Goal: Task Accomplishment & Management: Complete application form

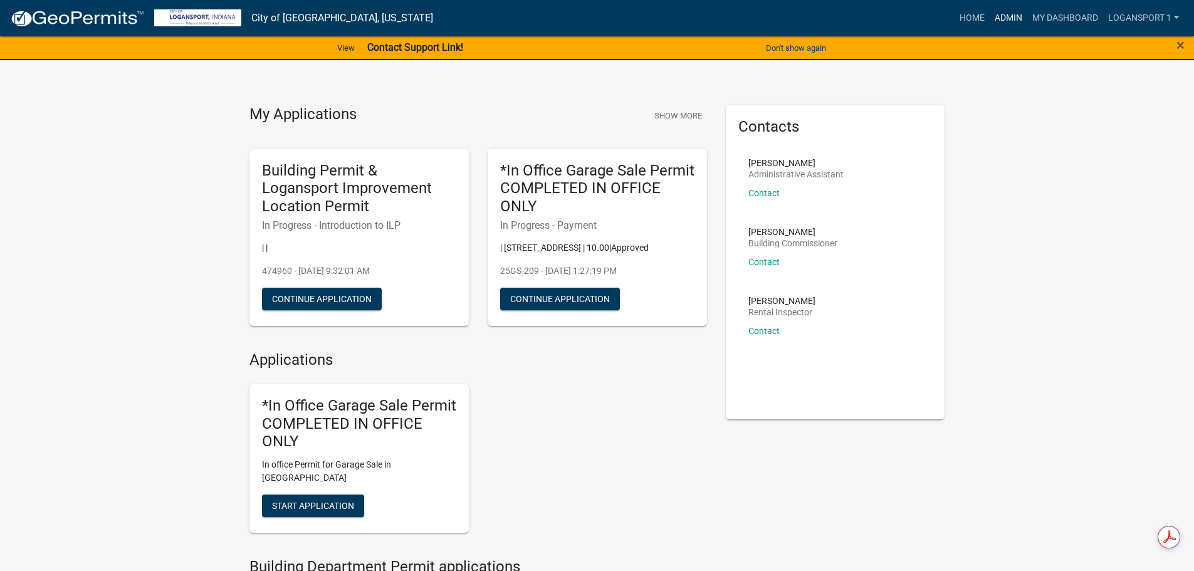
click at [1016, 19] on link "Admin" at bounding box center [1009, 18] width 38 height 24
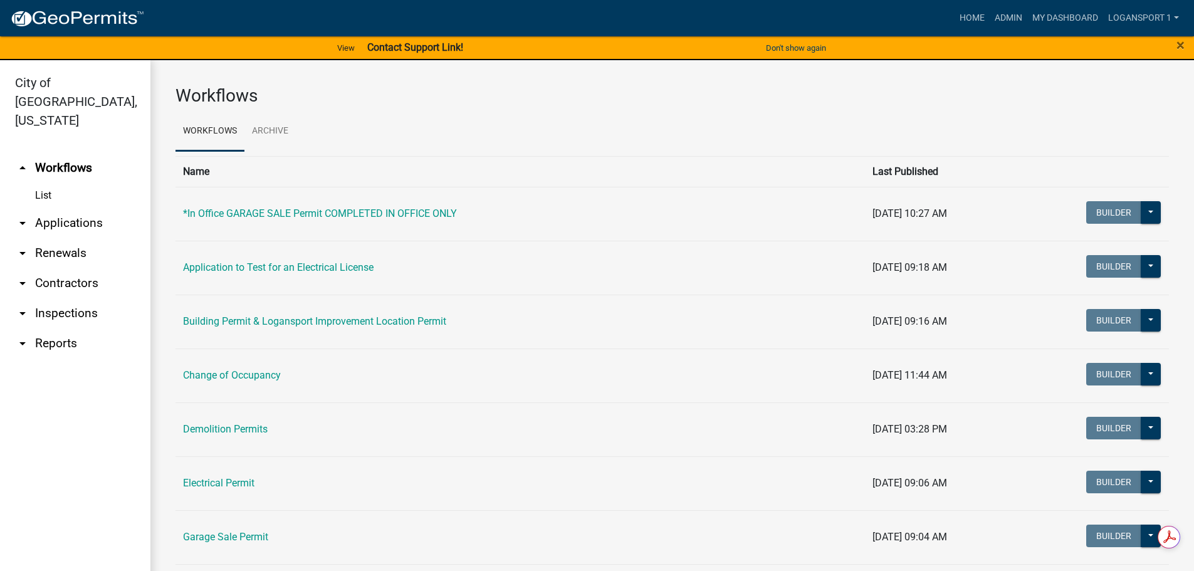
click at [74, 208] on link "arrow_drop_down Applications" at bounding box center [75, 223] width 150 height 30
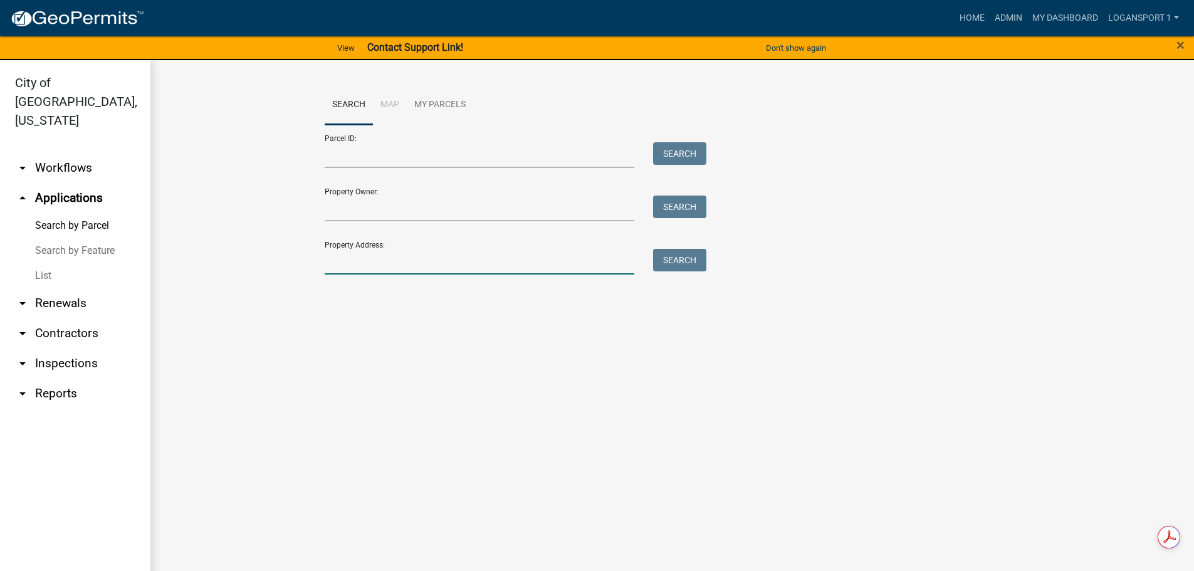
click at [482, 265] on input "Property Address:" at bounding box center [480, 262] width 310 height 26
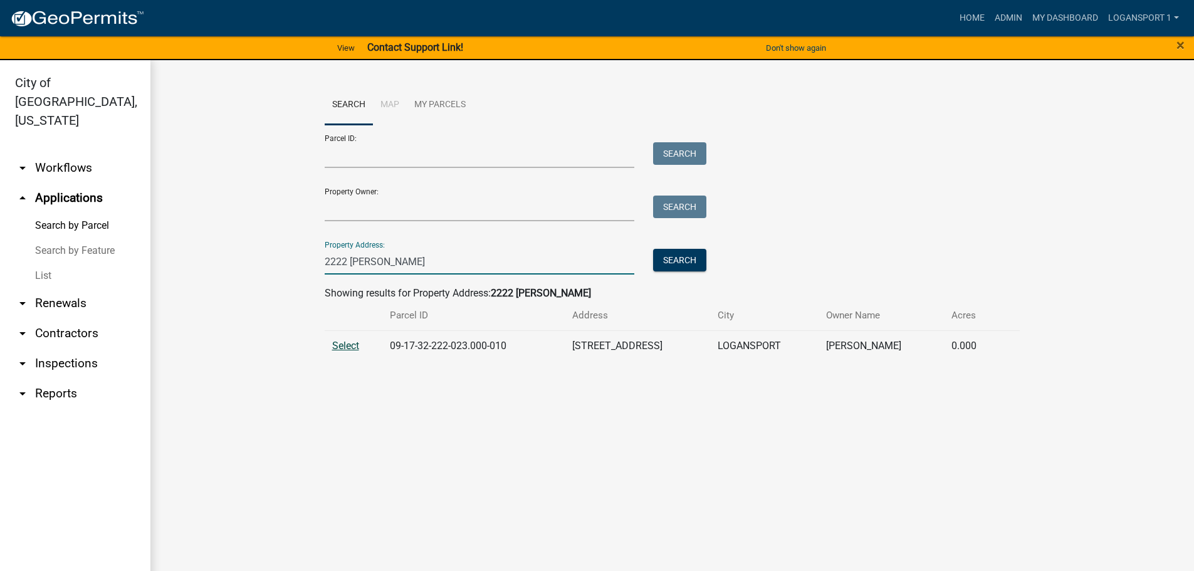
type input "2222 [PERSON_NAME]"
click at [347, 340] on span "Select" at bounding box center [345, 346] width 27 height 12
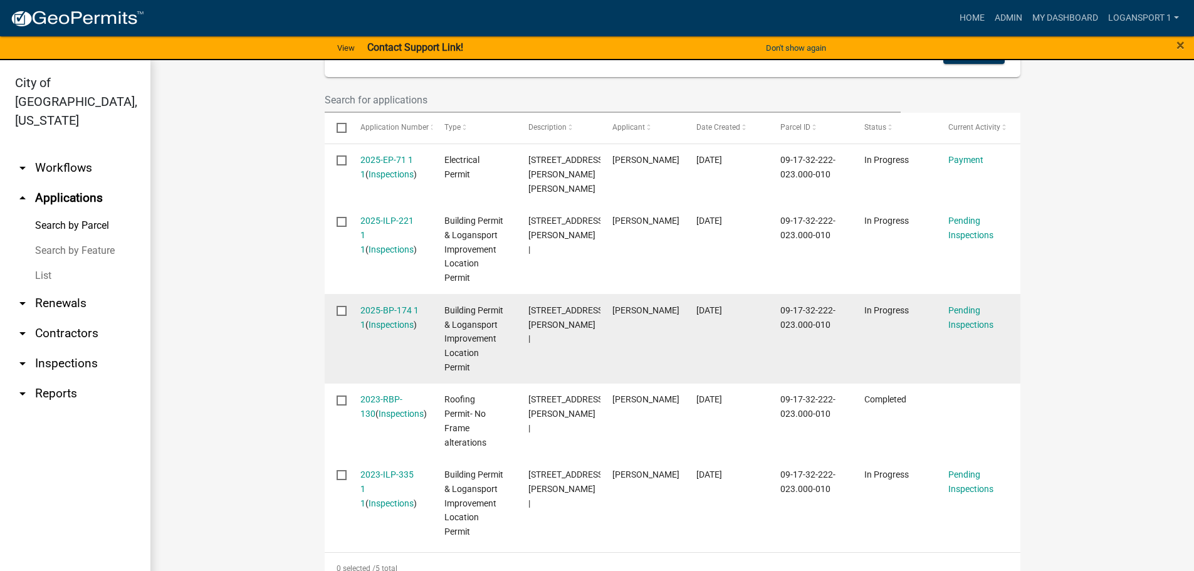
scroll to position [376, 0]
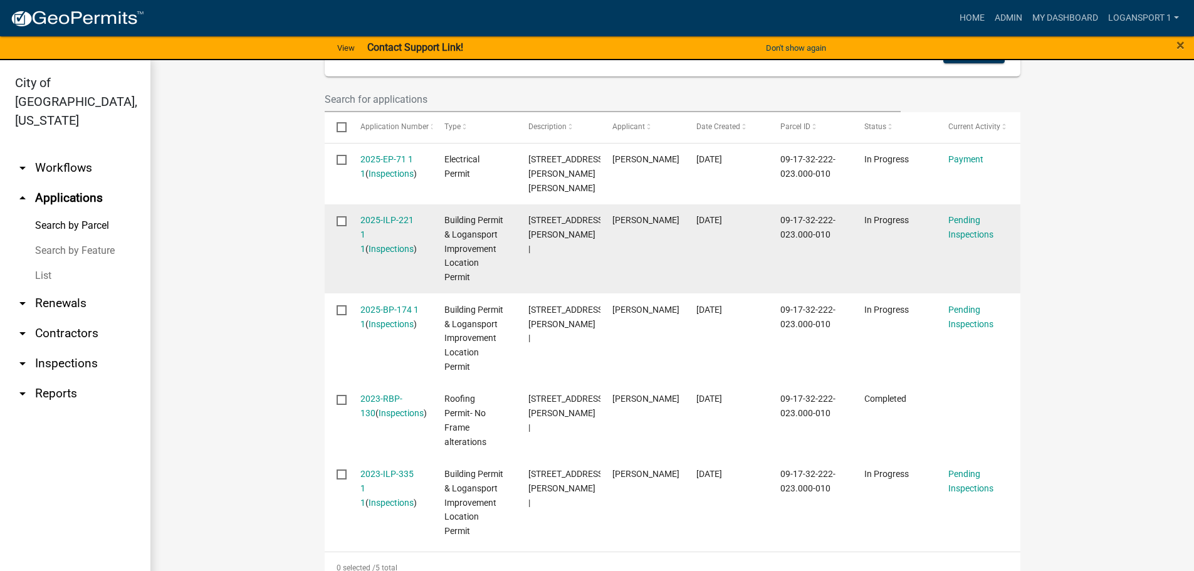
click at [713, 225] on span "[DATE]" at bounding box center [709, 220] width 26 height 10
click at [714, 225] on span "[DATE]" at bounding box center [709, 220] width 26 height 10
click at [713, 225] on span "[DATE]" at bounding box center [709, 220] width 26 height 10
drag, startPoint x: 690, startPoint y: 231, endPoint x: 742, endPoint y: 234, distance: 52.2
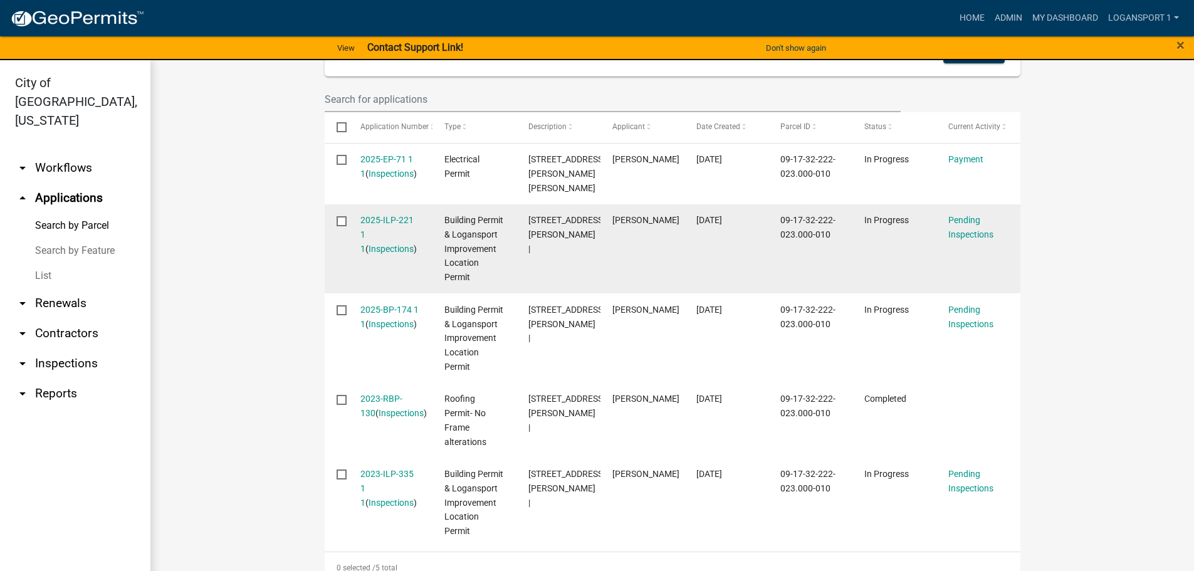
click at [742, 234] on datatable-body-cell "[DATE]" at bounding box center [726, 249] width 84 height 90
click at [743, 228] on div "[DATE]" at bounding box center [726, 220] width 60 height 14
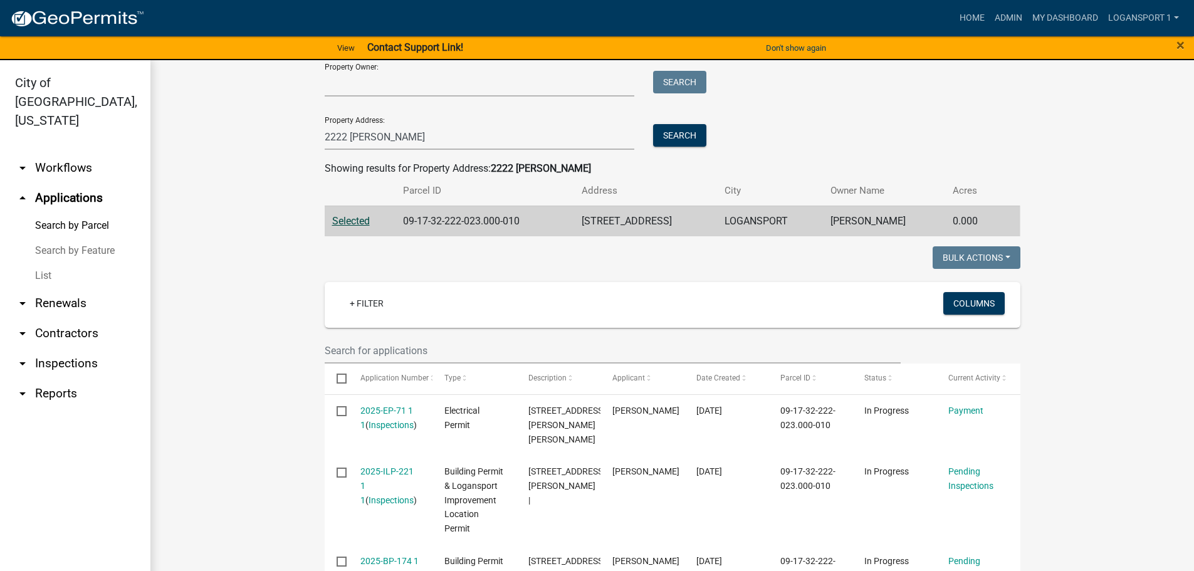
scroll to position [0, 0]
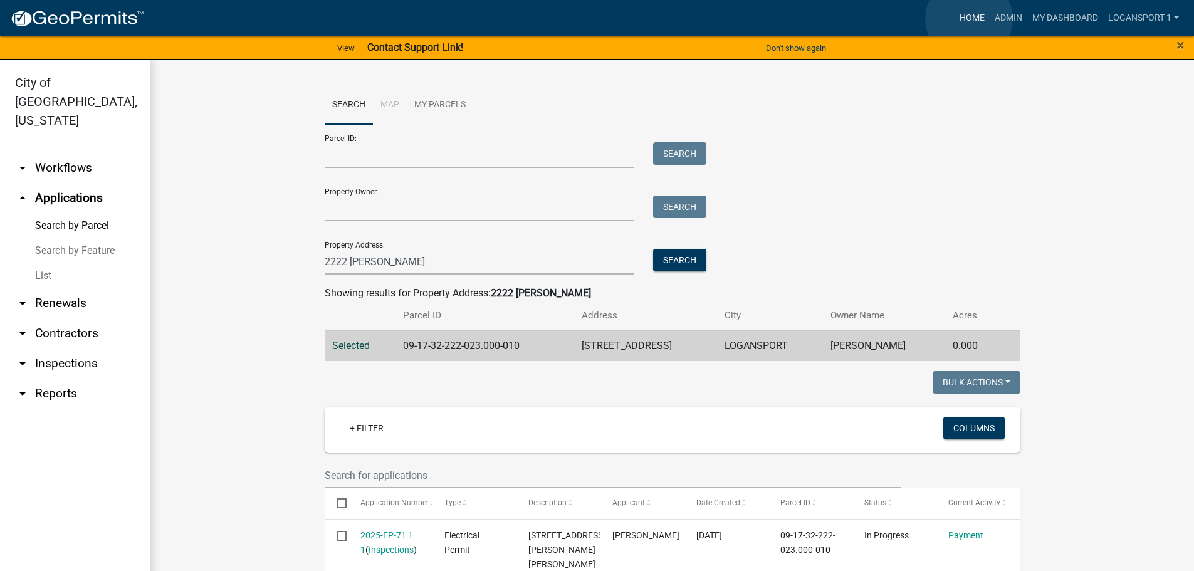
click at [969, 19] on link "Home" at bounding box center [972, 18] width 35 height 24
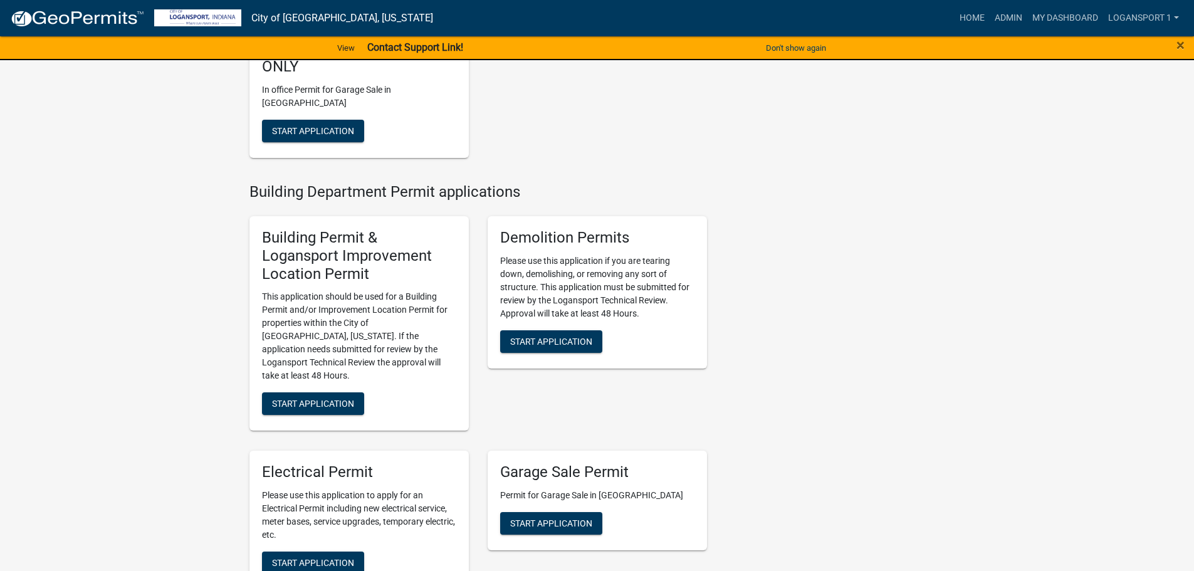
scroll to position [376, 0]
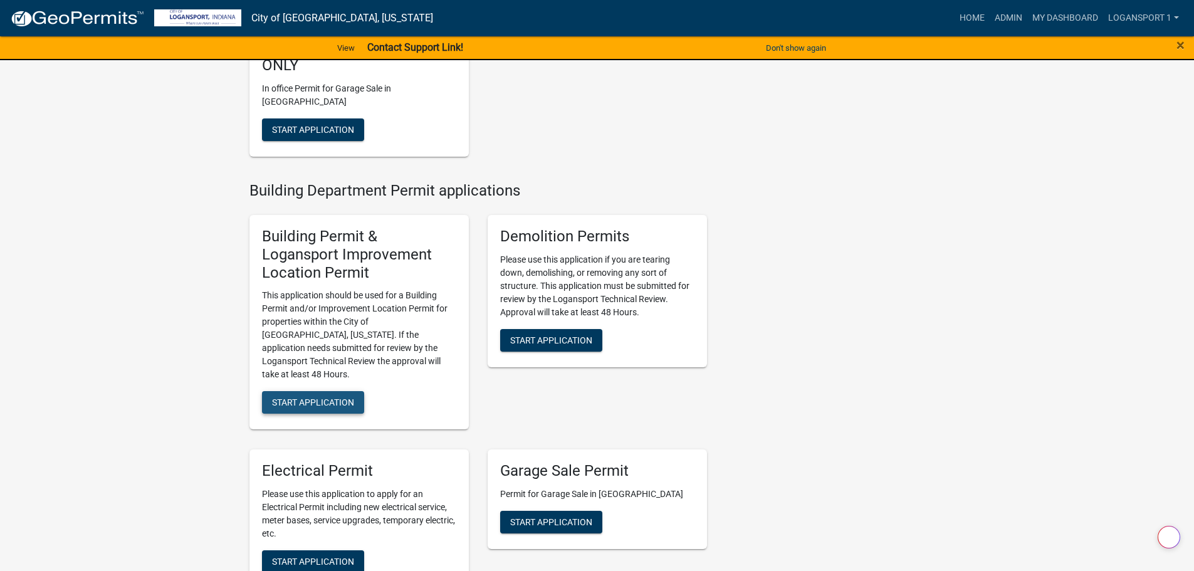
click at [268, 391] on button "Start Application" at bounding box center [313, 402] width 102 height 23
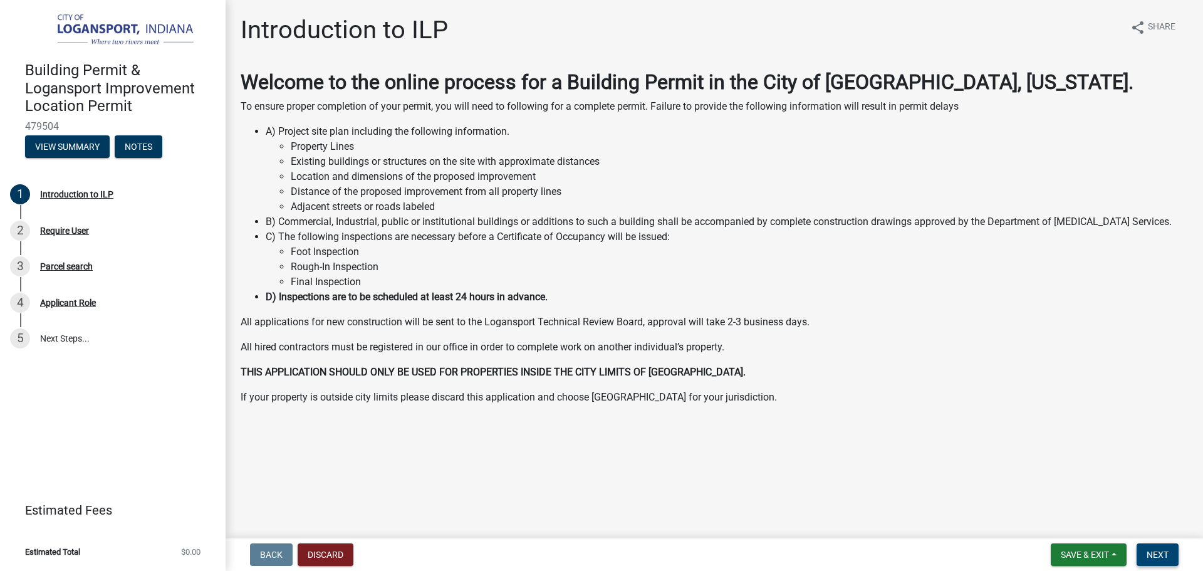
click at [1147, 548] on button "Next" at bounding box center [1158, 554] width 42 height 23
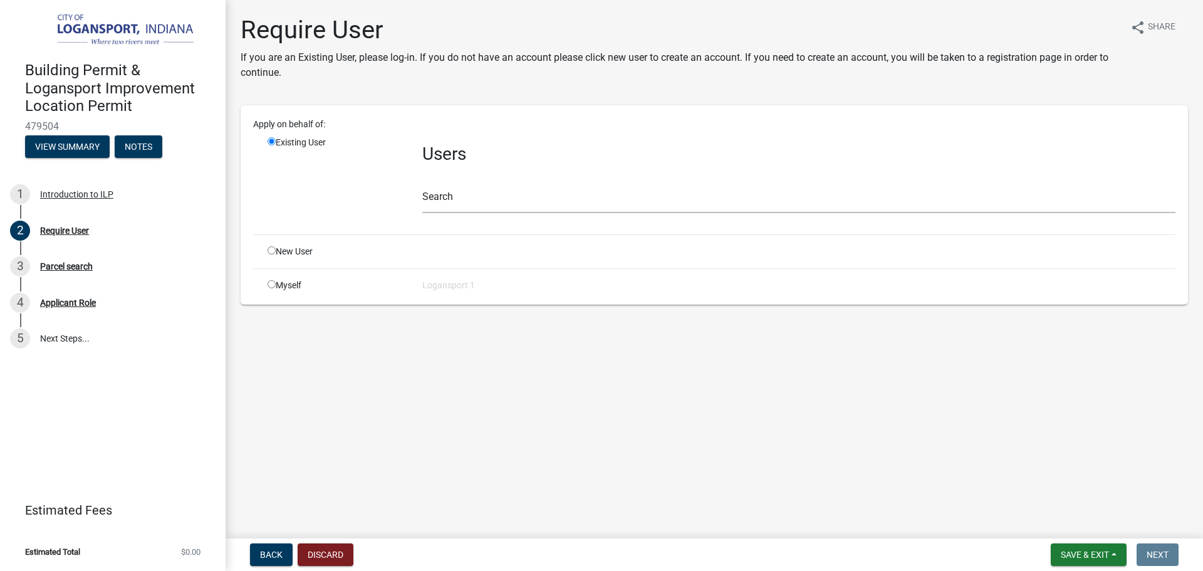
drag, startPoint x: 480, startPoint y: 176, endPoint x: 486, endPoint y: 186, distance: 12.1
click at [480, 176] on div "Search" at bounding box center [798, 191] width 753 height 43
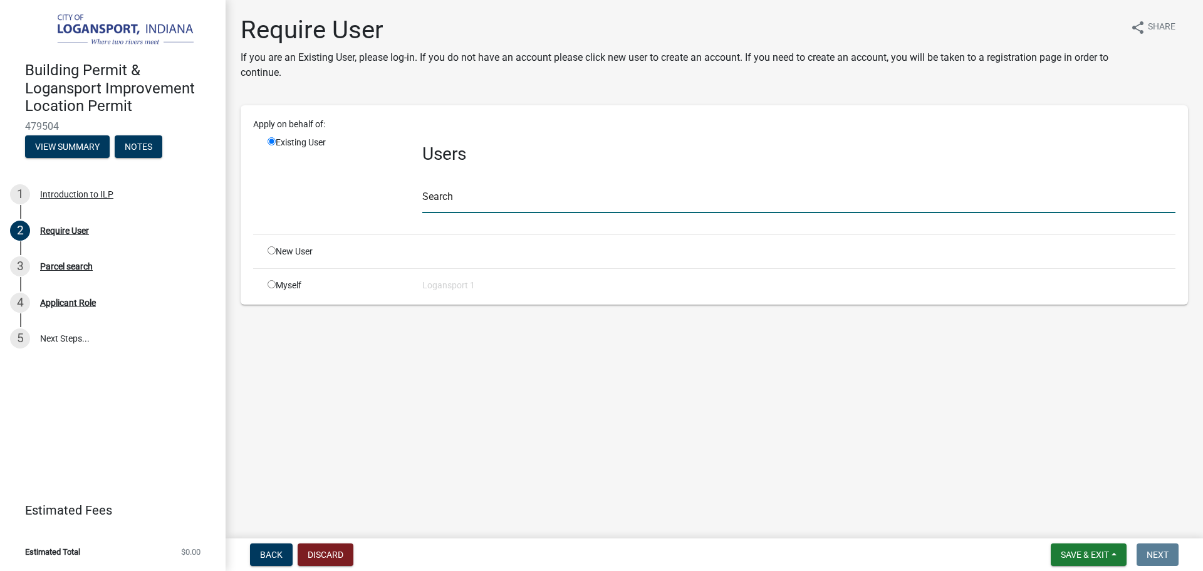
click at [488, 190] on input "text" at bounding box center [798, 200] width 753 height 26
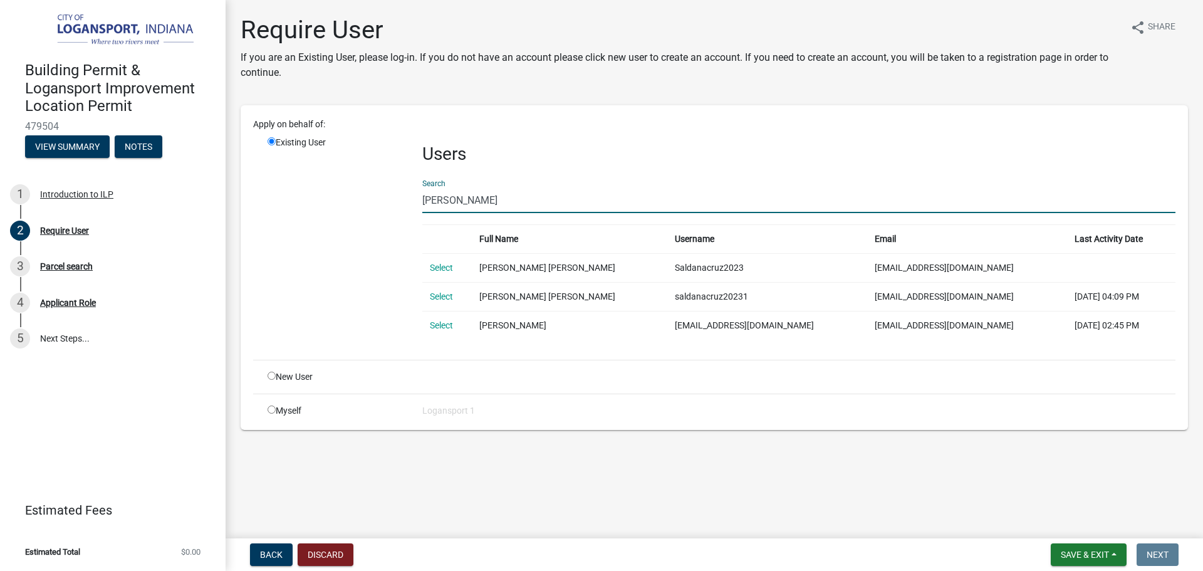
type input "[PERSON_NAME]"
click at [433, 318] on td "Select" at bounding box center [447, 325] width 50 height 29
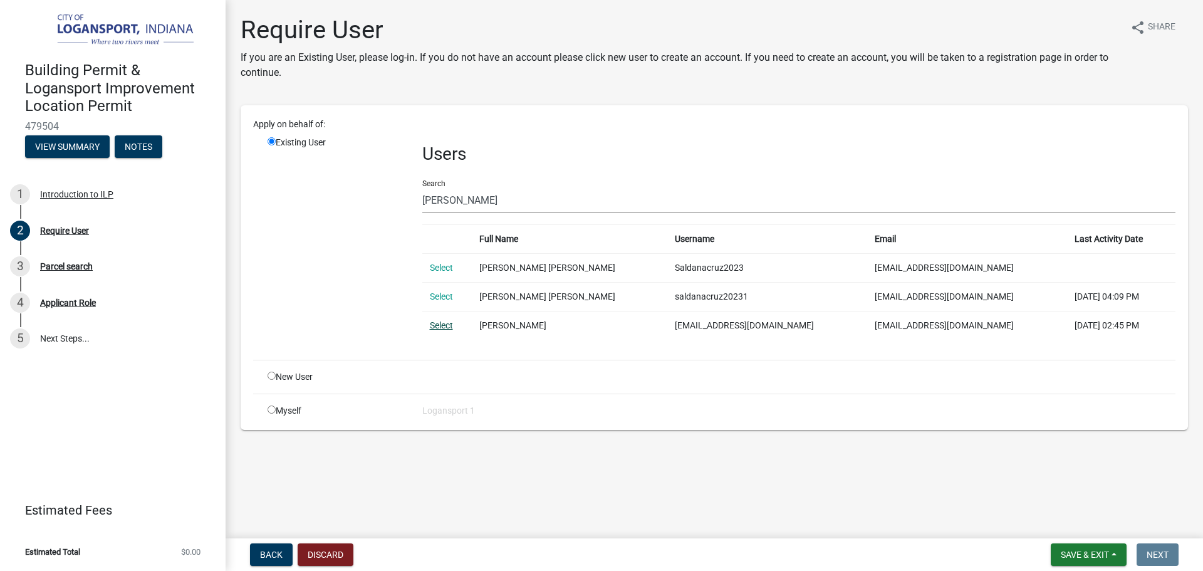
click at [436, 325] on link "Select" at bounding box center [441, 325] width 23 height 10
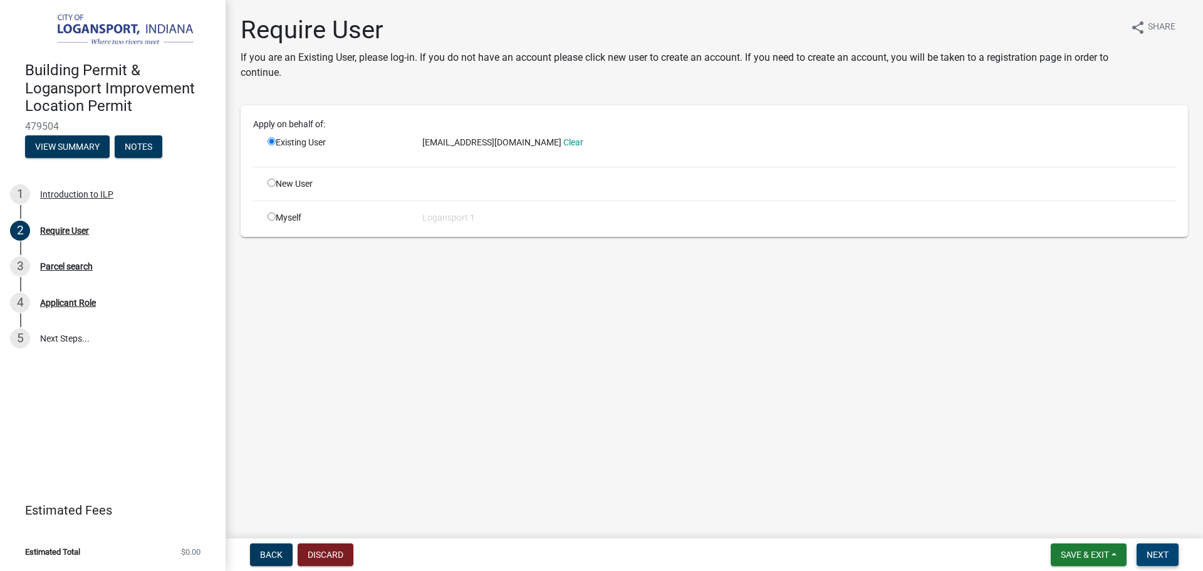
click at [1149, 560] on button "Next" at bounding box center [1158, 554] width 42 height 23
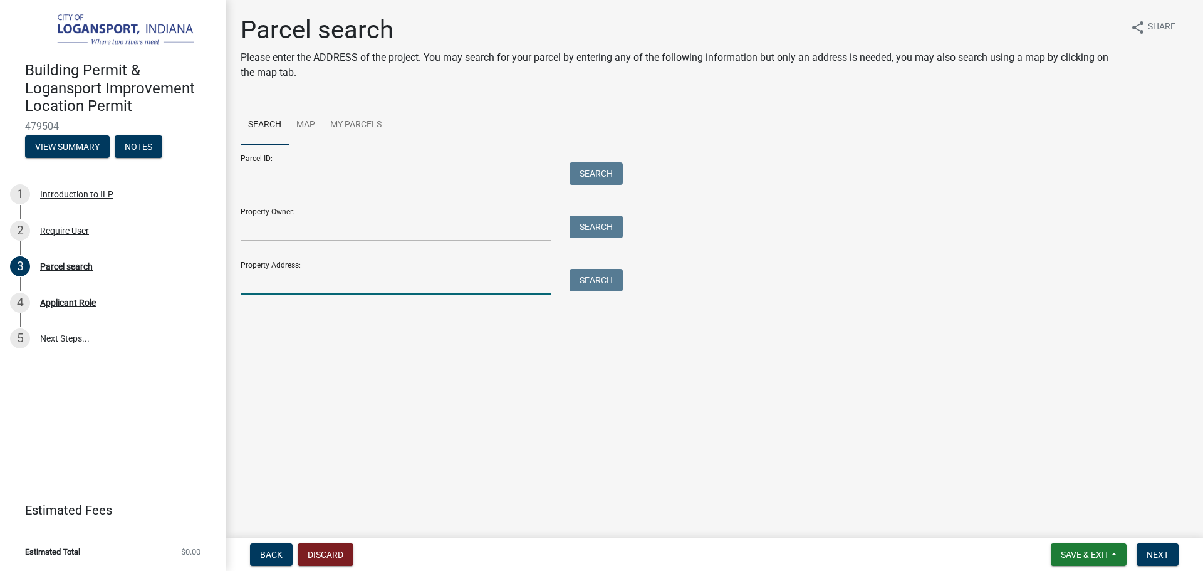
click at [290, 283] on input "Property Address:" at bounding box center [396, 282] width 310 height 26
type input "2222 Jefferson"
click at [584, 283] on button "Search" at bounding box center [596, 280] width 53 height 23
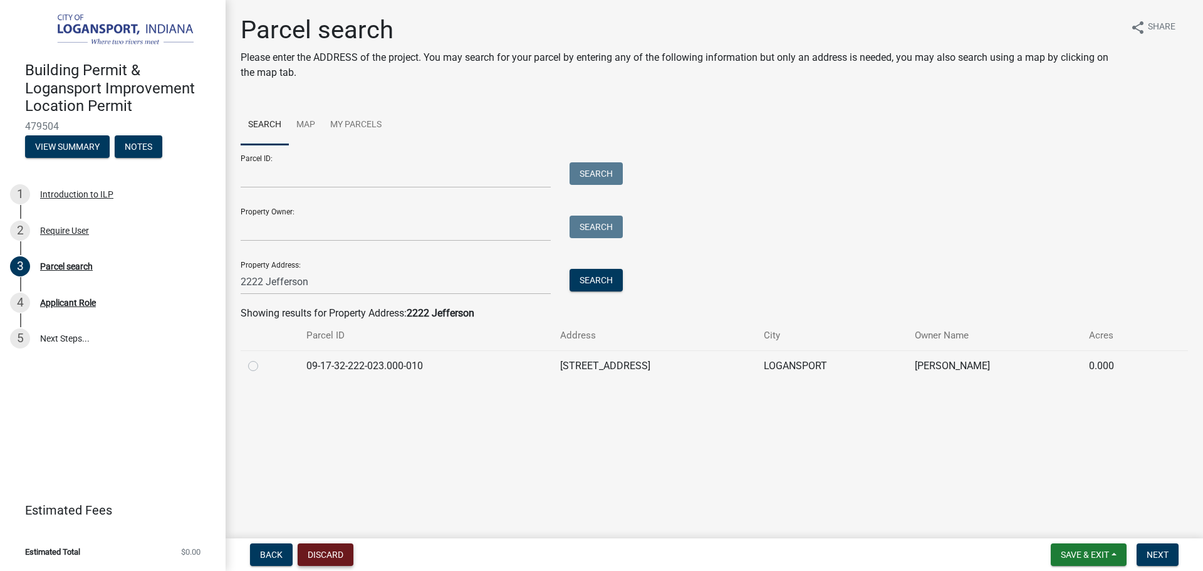
click at [342, 551] on button "Discard" at bounding box center [326, 554] width 56 height 23
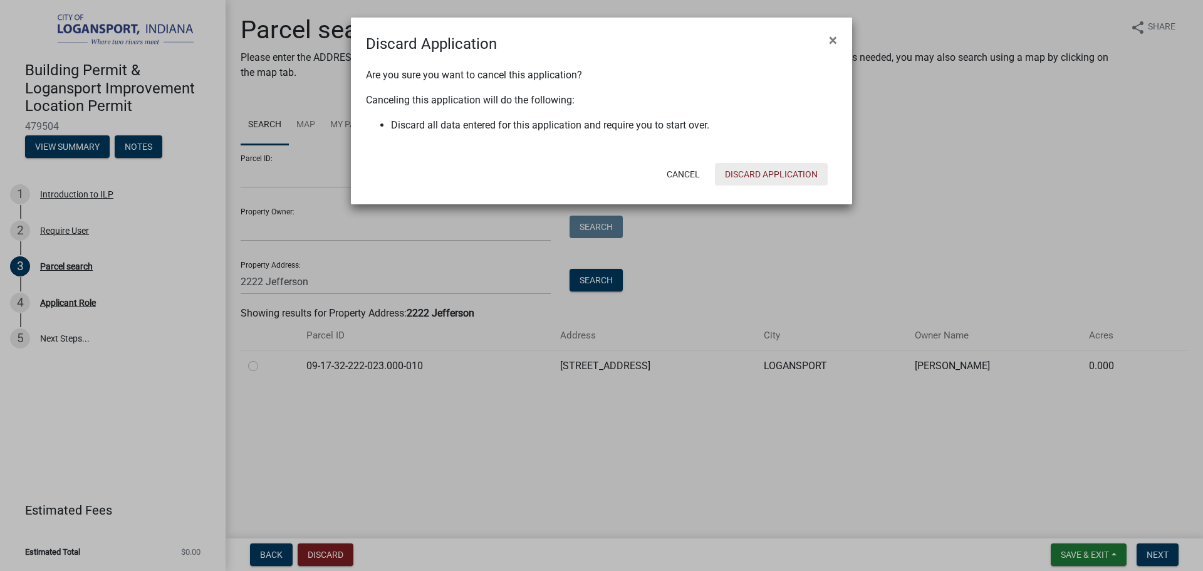
click at [781, 165] on button "Discard Application" at bounding box center [771, 174] width 113 height 23
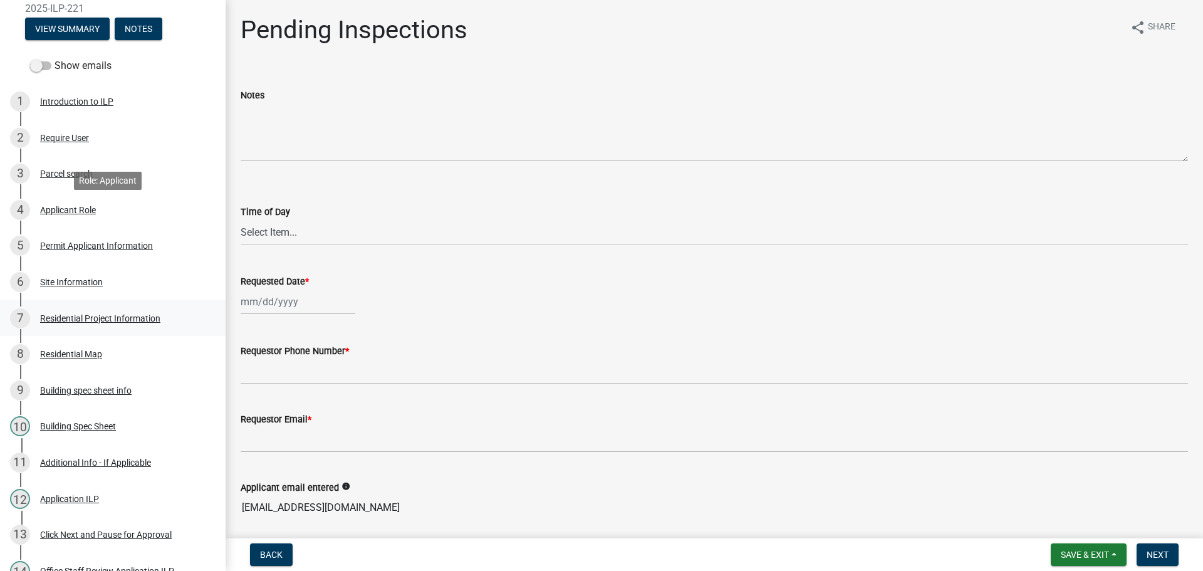
scroll to position [125, 0]
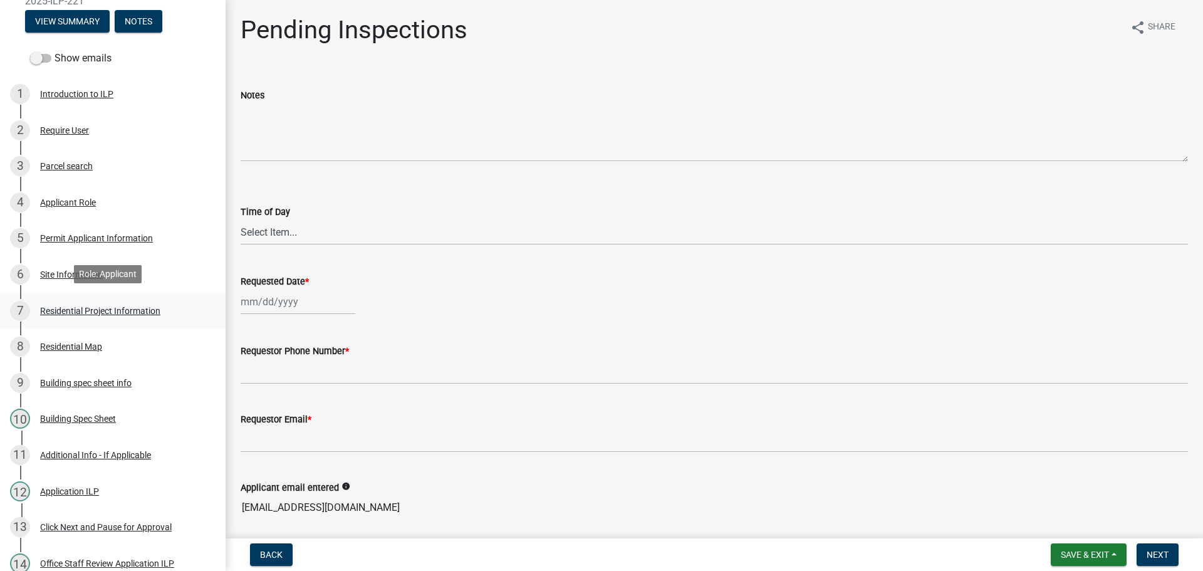
click at [97, 301] on div "7 Residential Project Information" at bounding box center [108, 311] width 196 height 20
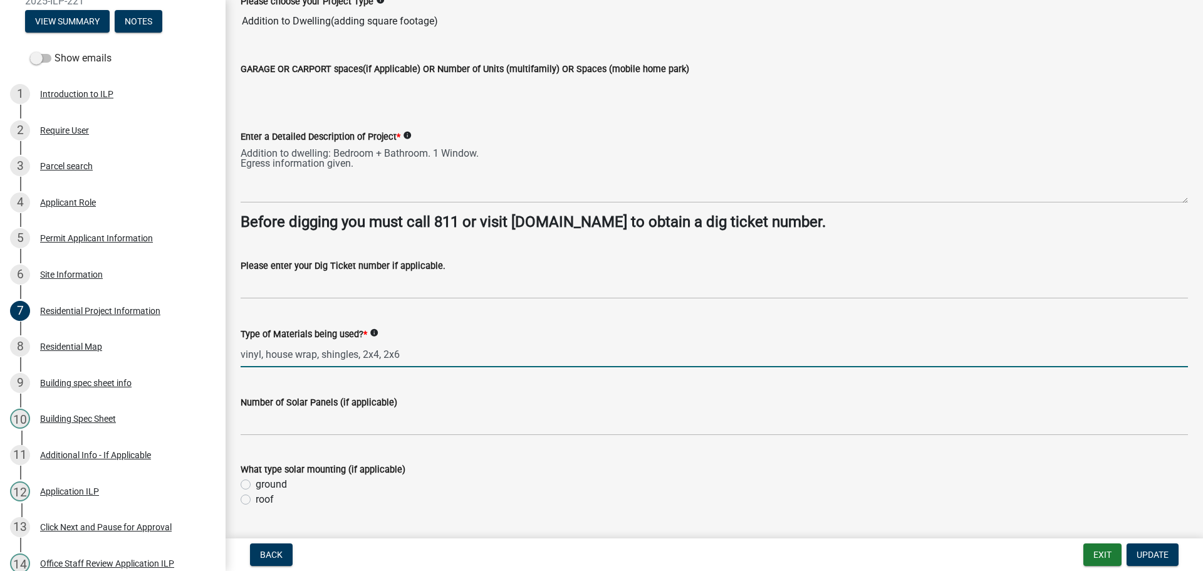
click at [284, 353] on input "vinyl, house wrap, shingles, 2x4, 2x6" at bounding box center [715, 355] width 948 height 26
click at [349, 353] on input "vinyl, house wrap, shingles, 2x4, 2x6" at bounding box center [715, 355] width 948 height 26
click at [403, 353] on input "vinyl, house wrap, shingles, 2x4, 2x6" at bounding box center [715, 355] width 948 height 26
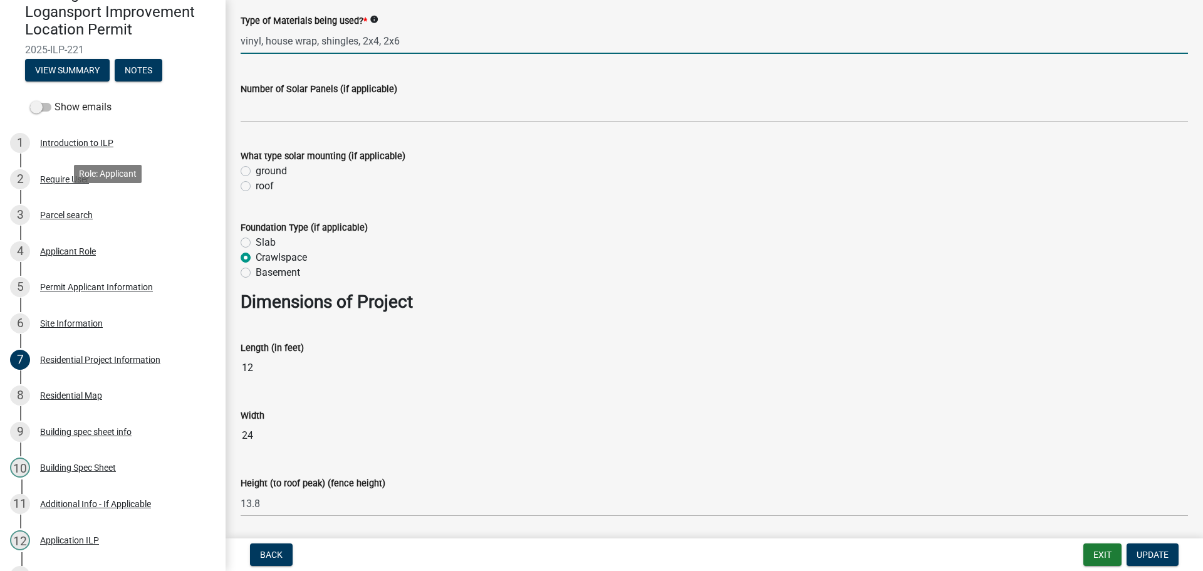
scroll to position [0, 0]
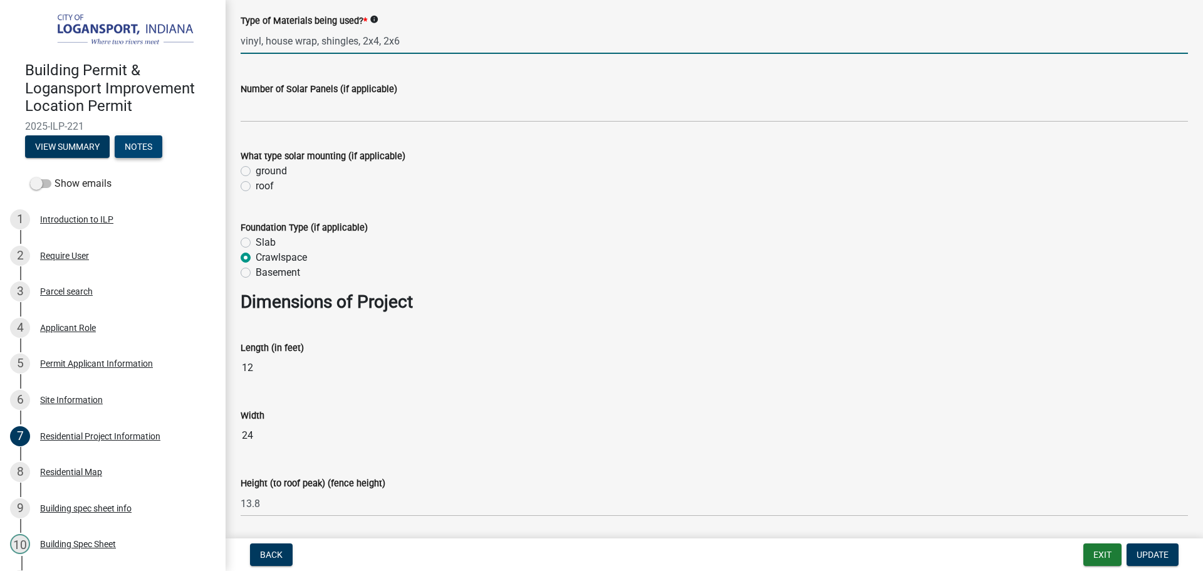
click at [134, 152] on button "Notes" at bounding box center [139, 146] width 48 height 23
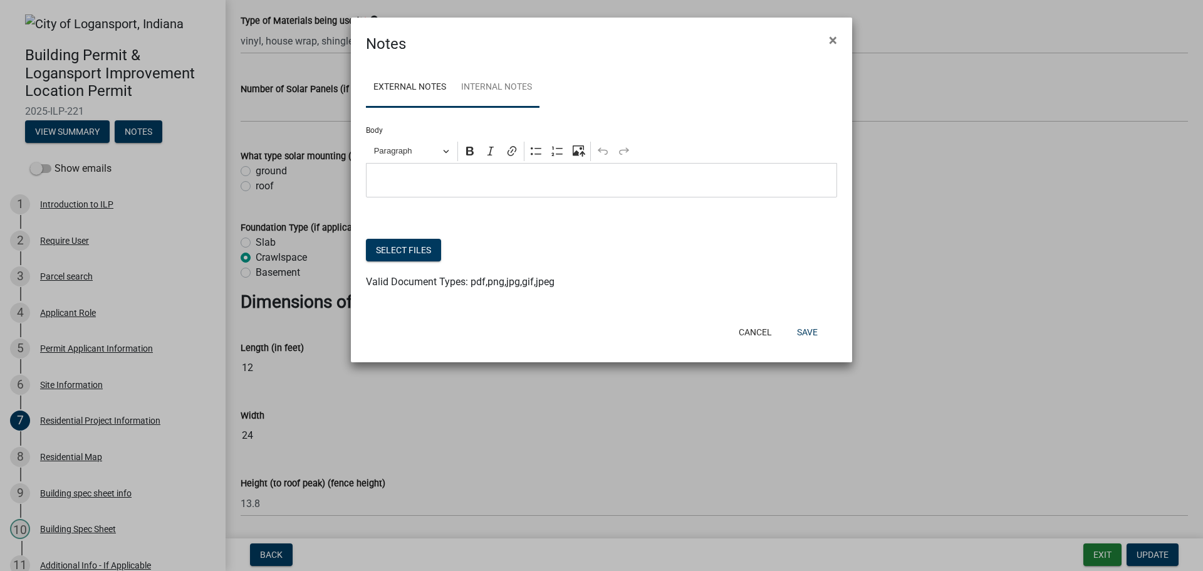
click at [503, 88] on link "Internal Notes" at bounding box center [497, 88] width 86 height 40
click at [825, 37] on button "×" at bounding box center [833, 40] width 28 height 35
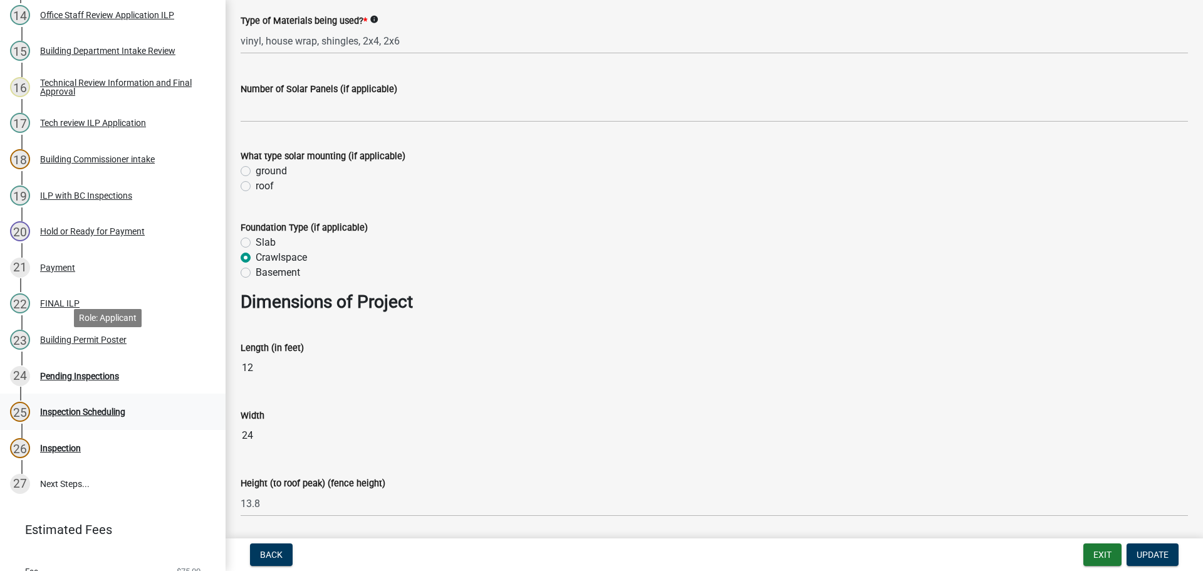
scroll to position [689, 0]
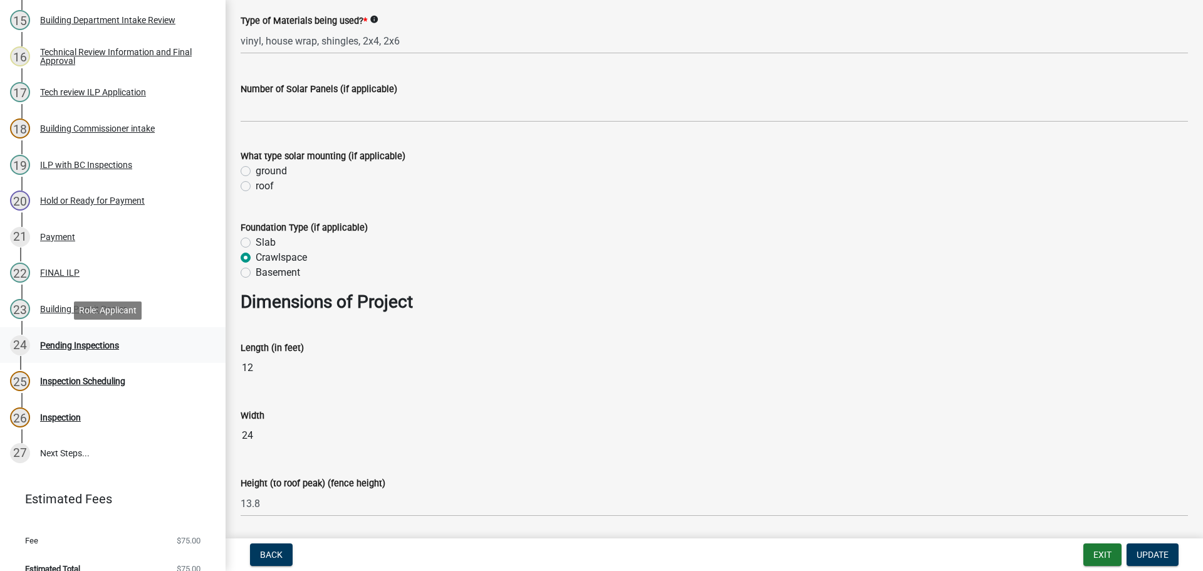
click at [87, 343] on div "Pending Inspections" at bounding box center [79, 345] width 79 height 9
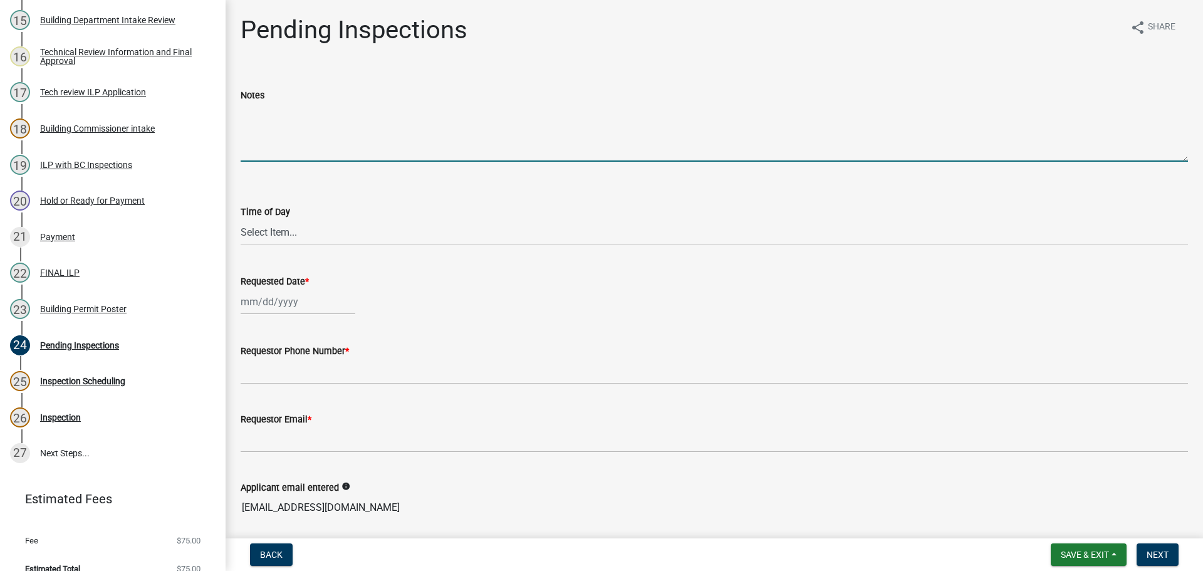
click at [350, 136] on textarea "Notes" at bounding box center [715, 132] width 948 height 59
type textarea "09/16/2025 Applicant Noted all one color vinyl for whole house."
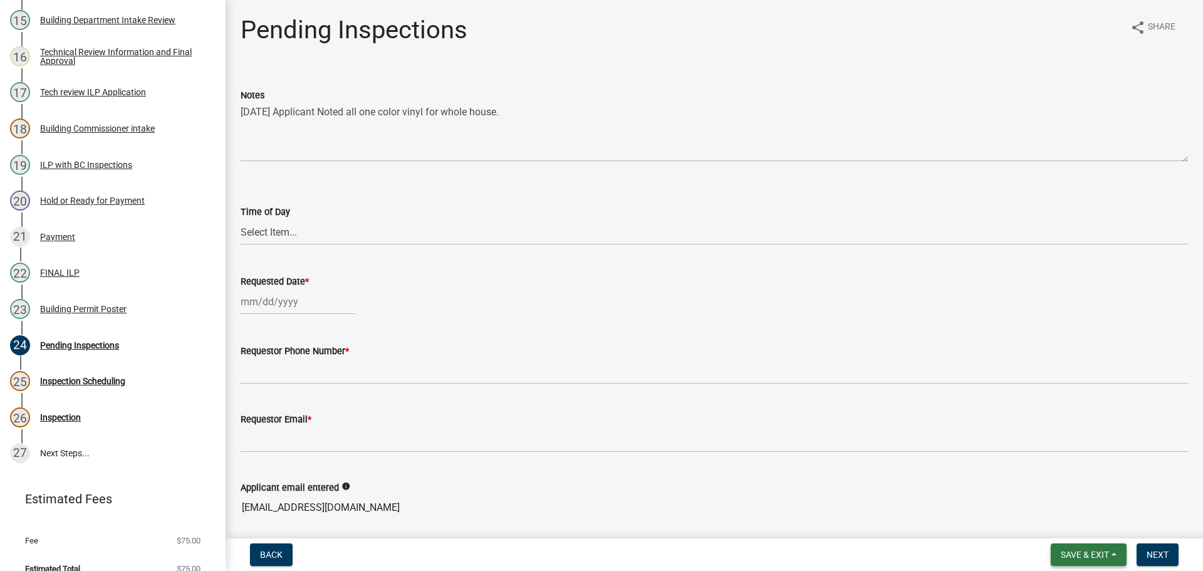
click at [1102, 550] on span "Save & Exit" at bounding box center [1085, 555] width 48 height 10
click at [1076, 491] on button "Save" at bounding box center [1077, 492] width 100 height 30
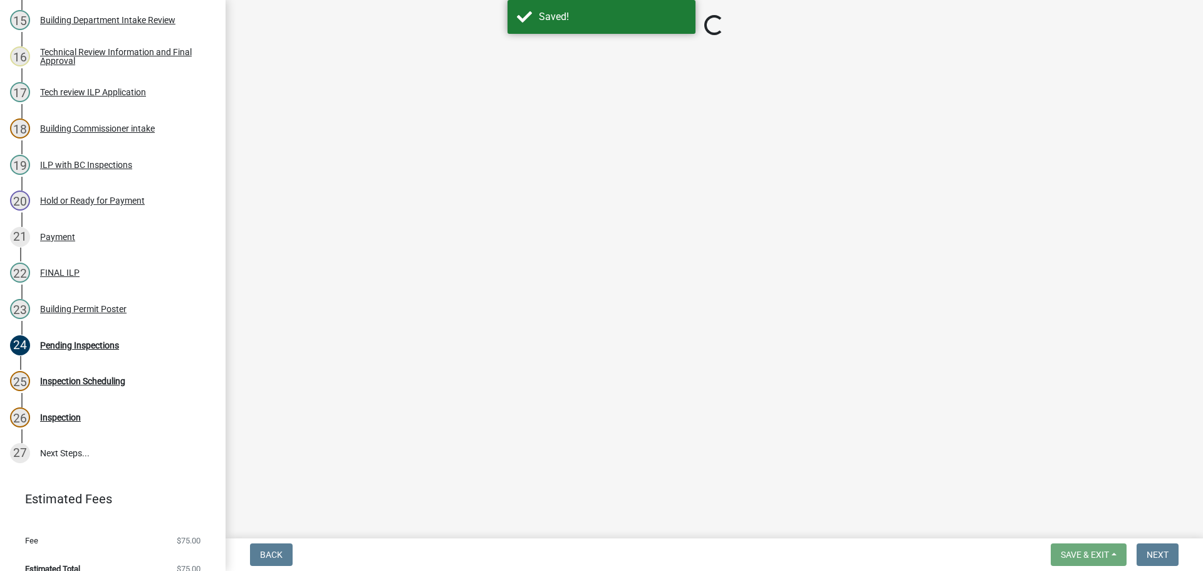
scroll to position [703, 0]
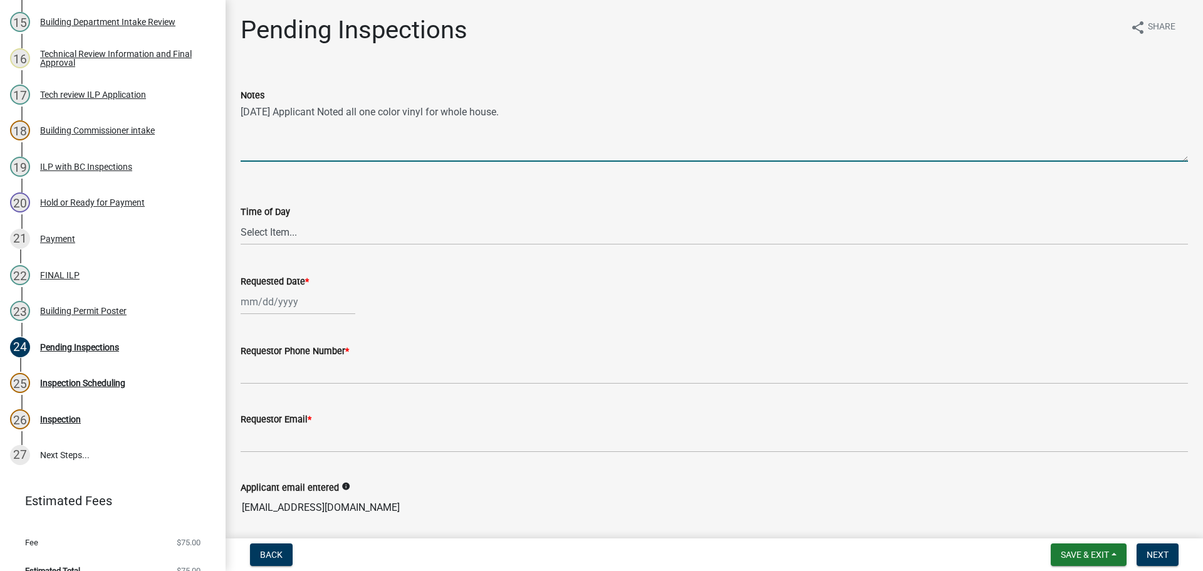
click at [564, 104] on textarea "09/16/2025 Applicant Noted all one color vinyl for whole house." at bounding box center [715, 132] width 948 height 59
type textarea "09/16/2025 Applicant Noted all one color vinyl for whole house."
click at [1113, 551] on button "Save & Exit" at bounding box center [1089, 554] width 76 height 23
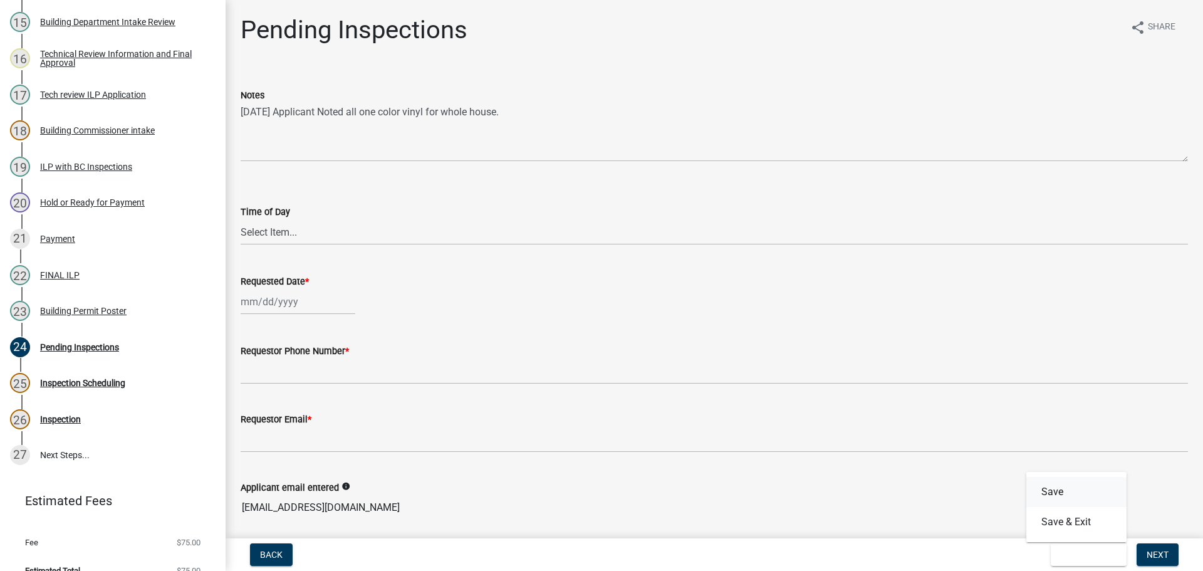
click at [1053, 483] on button "Save" at bounding box center [1077, 492] width 100 height 30
